Goal: Use online tool/utility

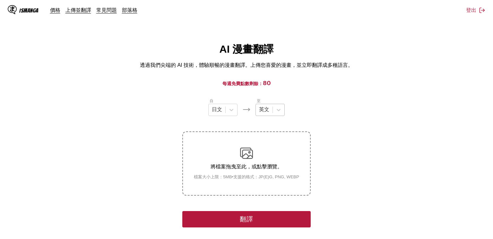
click at [270, 115] on div "英文" at bounding box center [264, 110] width 17 height 10
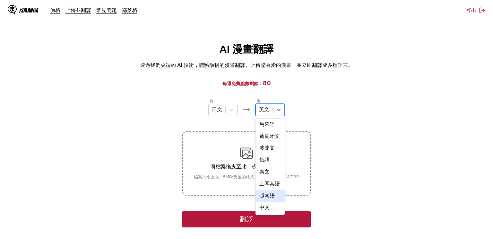
scroll to position [153, 0]
click at [274, 205] on div "中文" at bounding box center [270, 208] width 29 height 12
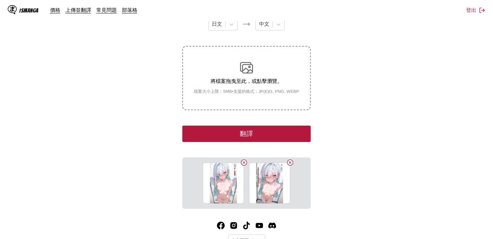
click at [273, 137] on button "翻譯" at bounding box center [246, 134] width 128 height 16
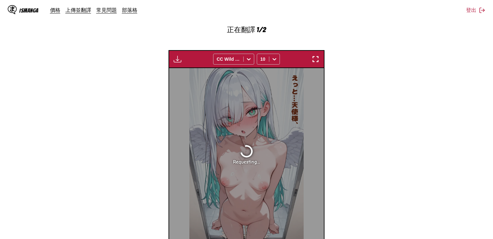
scroll to position [187, 0]
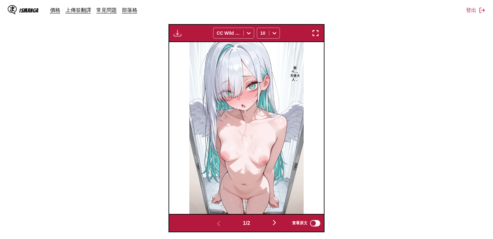
click at [131, 99] on section "自 日文 至 中文 將檔案拖曳至此，或點擊瀏覽。 檔案大小上限：5MB • 支援的格式：JP(E)G, PNG, WEBP 下載面板 下載全部 CC Wild…" at bounding box center [246, 71] width 483 height 321
click at [182, 33] on button "button" at bounding box center [178, 33] width 12 height 8
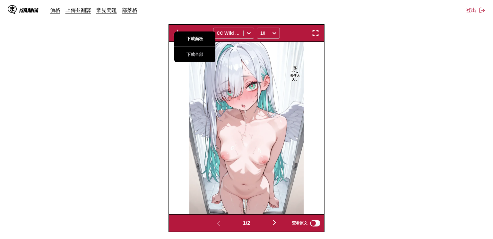
click at [197, 37] on button "下載面板" at bounding box center [194, 38] width 41 height 15
click at [350, 83] on section "自 日文 至 中文 將檔案拖曳至此，或點擊瀏覽。 檔案大小上限：5MB • 支援的格式：JP(E)G, PNG, WEBP 準備中... 下載全部 CC Wi…" at bounding box center [246, 71] width 483 height 321
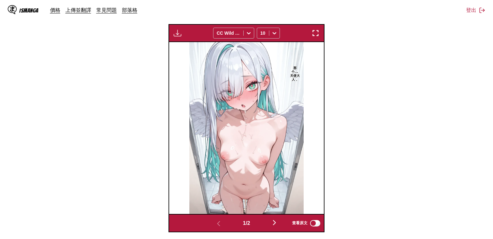
click at [278, 221] on img "button" at bounding box center [275, 223] width 8 height 8
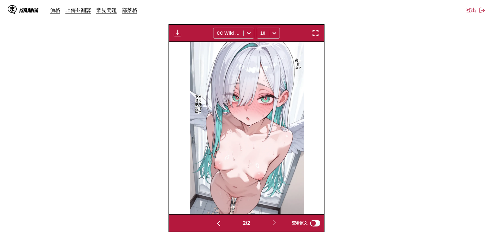
click at [180, 31] on img "button" at bounding box center [178, 33] width 8 height 8
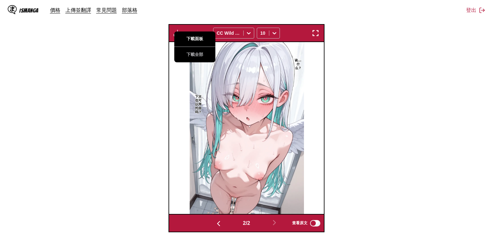
click at [194, 38] on button "下載面板" at bounding box center [194, 38] width 41 height 15
click at [132, 102] on section "自 日文 至 中文 將檔案拖曳至此，或點擊瀏覽。 檔案大小上限：5MB • 支援的格式：JP(E)G, PNG, WEBP 下載面板 下載全部 CC Wild…" at bounding box center [246, 71] width 483 height 321
